Goal: Task Accomplishment & Management: Manage account settings

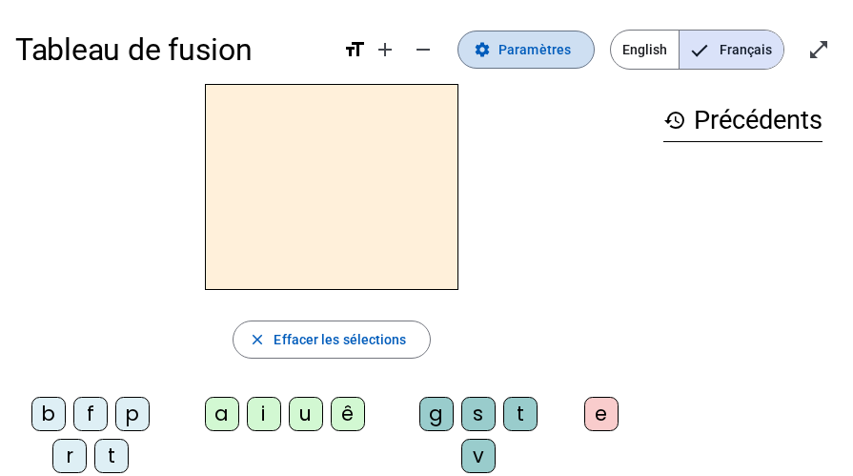
click at [560, 58] on span "Paramètres" at bounding box center [534, 49] width 72 height 23
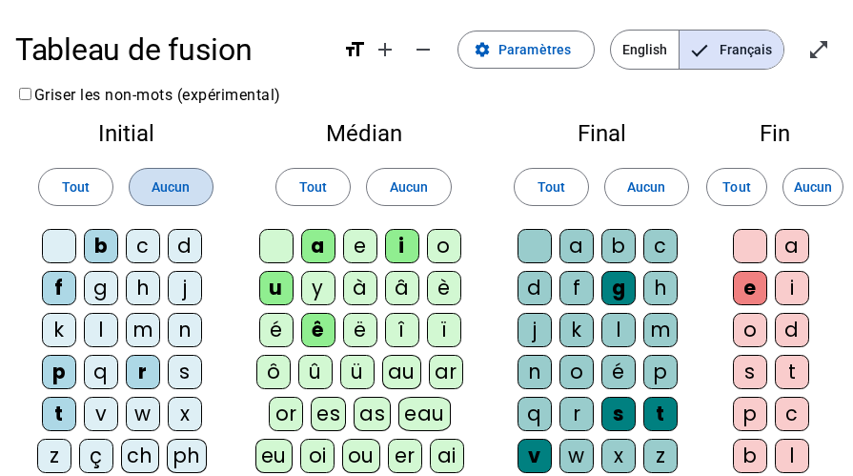
click at [148, 182] on span at bounding box center [171, 187] width 83 height 46
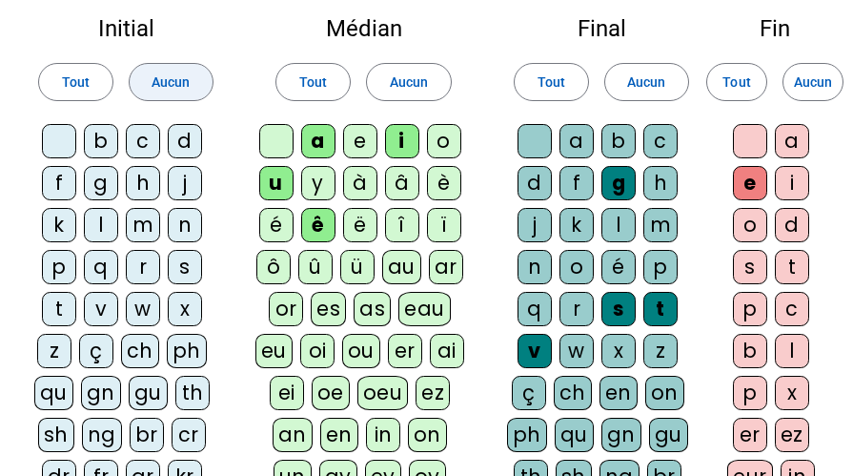
scroll to position [102, 0]
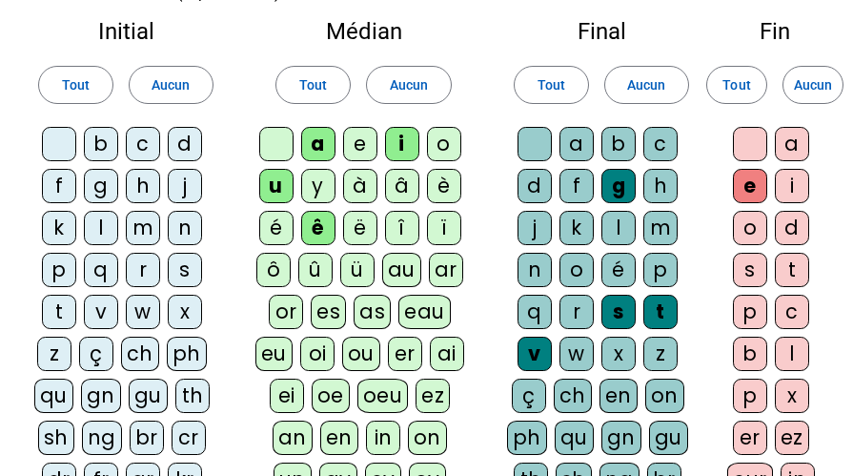
click at [95, 221] on div "l" at bounding box center [101, 228] width 34 height 34
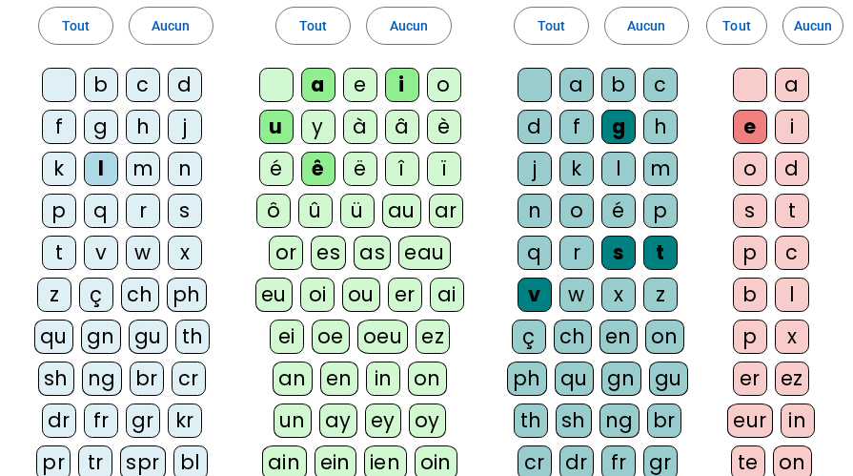
scroll to position [172, 0]
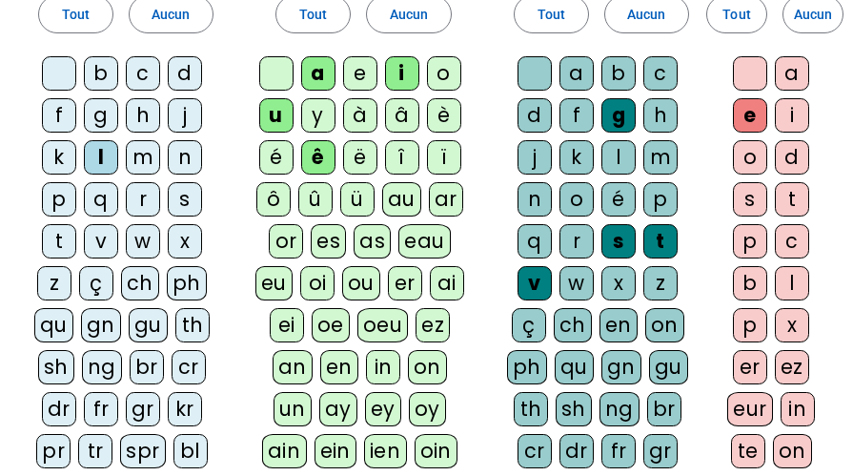
click at [67, 237] on div "t" at bounding box center [59, 241] width 34 height 34
click at [145, 71] on div "c" at bounding box center [143, 73] width 34 height 34
click at [100, 74] on div "b" at bounding box center [101, 73] width 34 height 34
click at [62, 203] on div "p" at bounding box center [59, 199] width 34 height 34
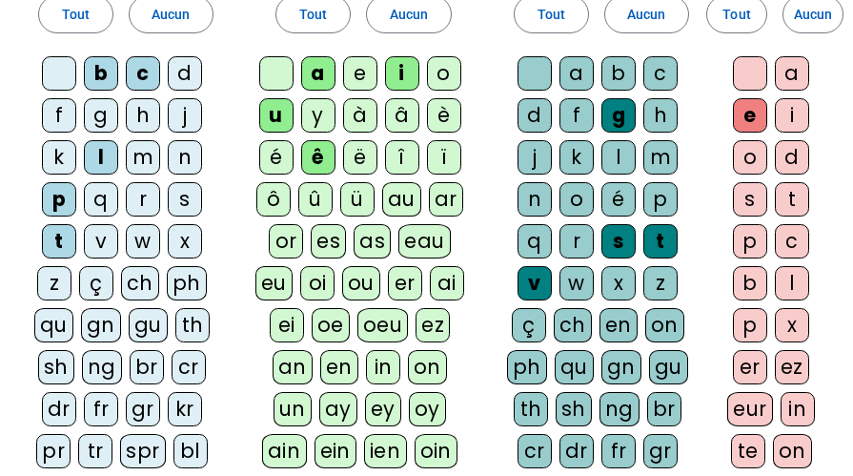
click at [189, 69] on div "d" at bounding box center [185, 73] width 34 height 34
click at [190, 194] on div "s" at bounding box center [185, 199] width 34 height 34
click at [144, 156] on div "m" at bounding box center [143, 157] width 34 height 34
click at [334, 153] on div "ê" at bounding box center [318, 157] width 34 height 34
click at [528, 277] on div "v" at bounding box center [534, 283] width 34 height 34
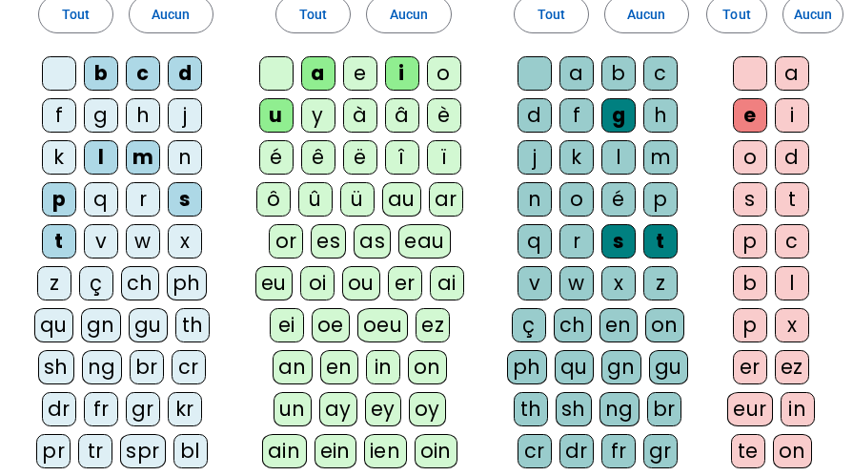
click at [576, 233] on div "r" at bounding box center [576, 241] width 34 height 34
click at [616, 240] on div "s" at bounding box center [618, 241] width 34 height 34
click at [672, 240] on div "t" at bounding box center [660, 241] width 34 height 34
click at [628, 155] on div "l" at bounding box center [618, 157] width 34 height 34
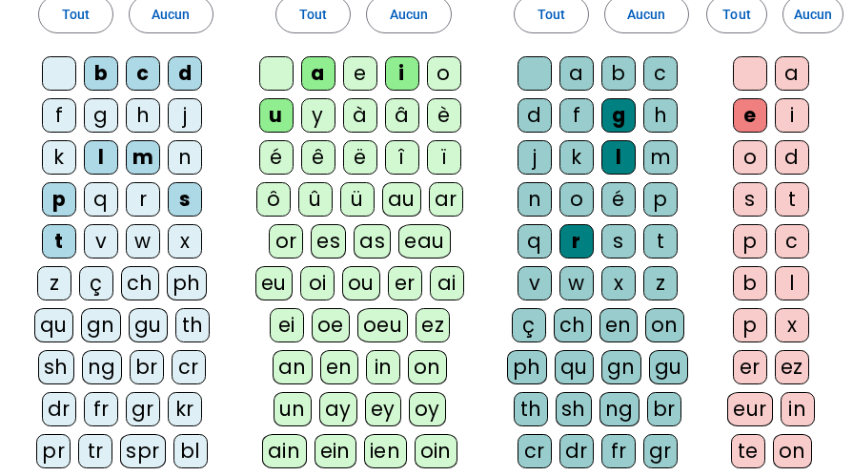
click at [622, 115] on div "g" at bounding box center [618, 115] width 34 height 34
click at [817, 22] on span "Aucun" at bounding box center [813, 14] width 38 height 23
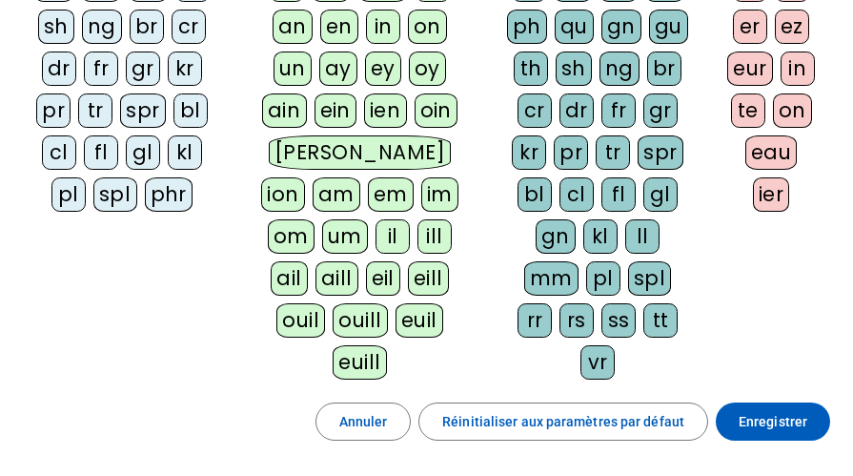
click at [775, 418] on span "Enregistrer" at bounding box center [773, 421] width 69 height 23
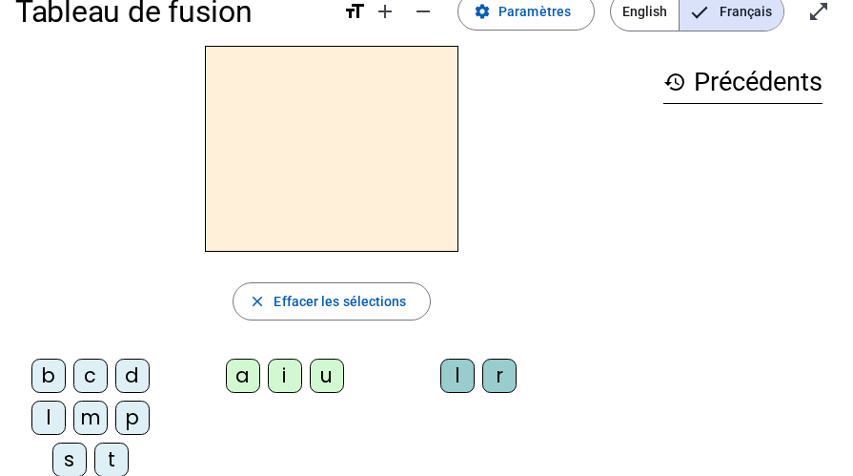
scroll to position [27, 0]
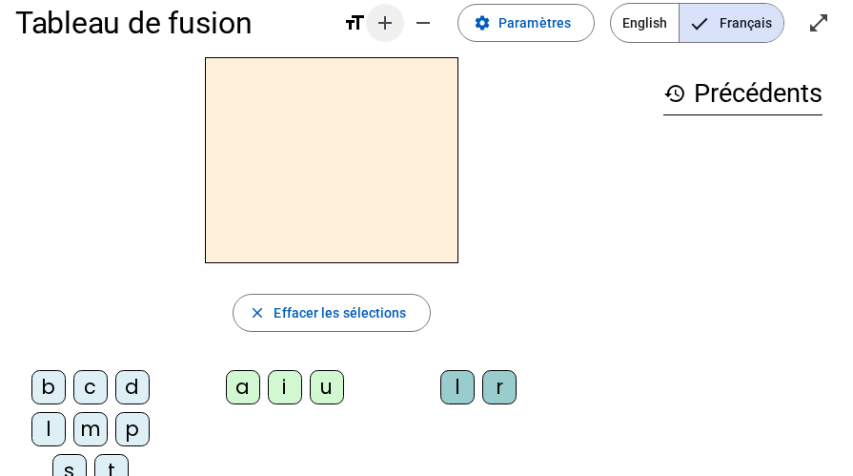
click at [391, 21] on mat-icon "add" at bounding box center [385, 22] width 23 height 23
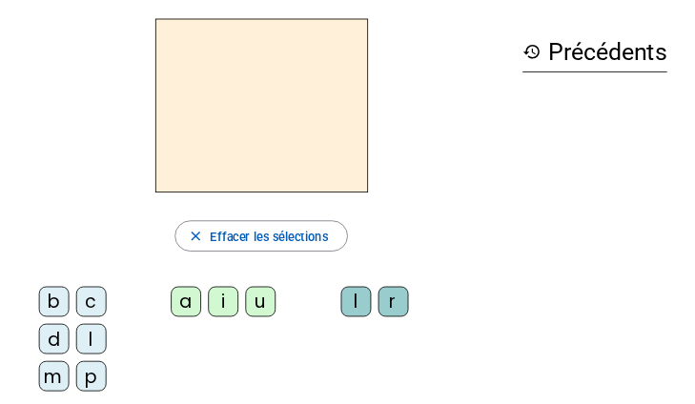
scroll to position [75, 0]
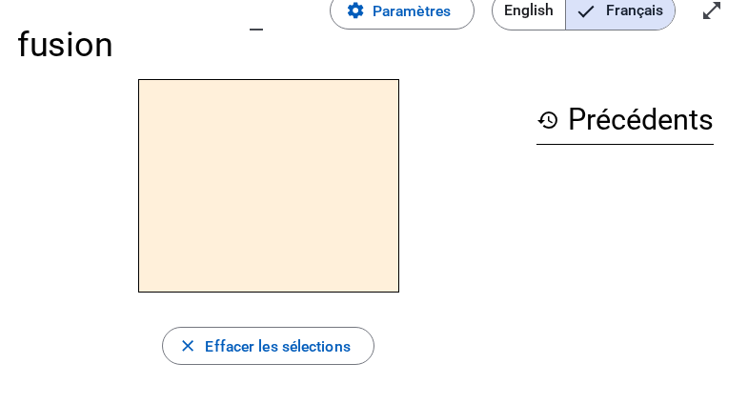
click at [313, 34] on div "Tableau de fusion format_size add remove settings Paramètres English Français o…" at bounding box center [374, 10] width 714 height 137
